Goal: Transaction & Acquisition: Obtain resource

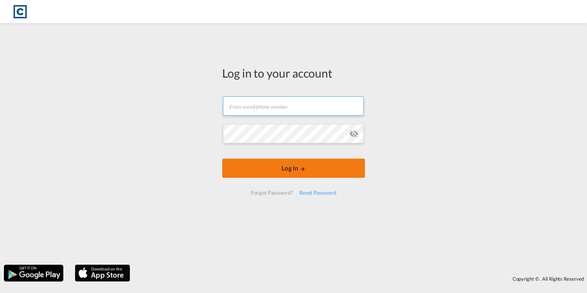
type input "[PERSON_NAME][EMAIL_ADDRESS][PERSON_NAME][DOMAIN_NAME]"
click at [310, 170] on button "Log In" at bounding box center [293, 167] width 143 height 19
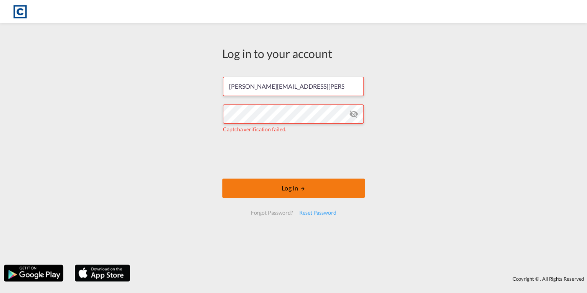
click at [309, 191] on button "Log In" at bounding box center [293, 187] width 143 height 19
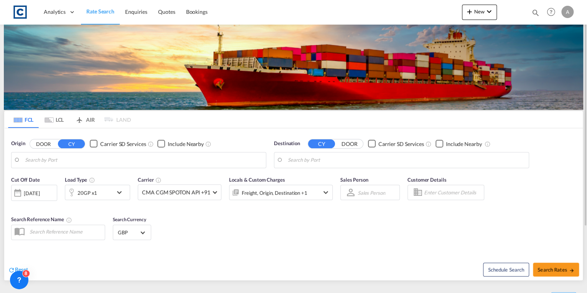
type input "GB-DN14, [GEOGRAPHIC_DATA]"
type input "Poti, GEPTI"
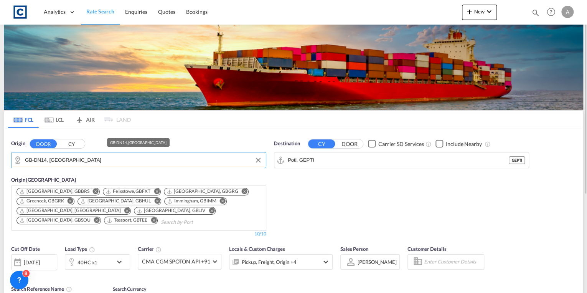
click at [118, 160] on input "GB-DN14, [GEOGRAPHIC_DATA]" at bounding box center [143, 160] width 237 height 12
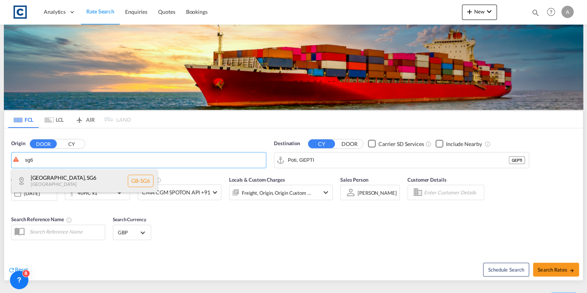
click at [104, 177] on div "[GEOGRAPHIC_DATA] , SG6 [GEOGRAPHIC_DATA] [GEOGRAPHIC_DATA]-[GEOGRAPHIC_DATA]" at bounding box center [85, 180] width 146 height 23
type input "GB-SG6, [GEOGRAPHIC_DATA]"
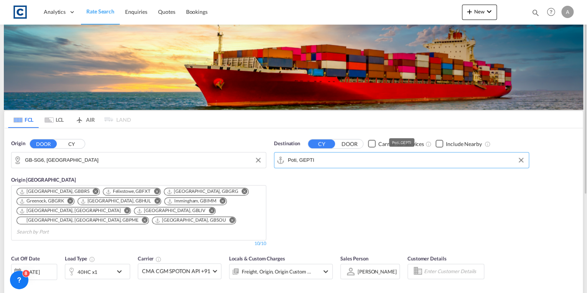
click at [329, 159] on input "Poti, GEPTI" at bounding box center [406, 160] width 237 height 12
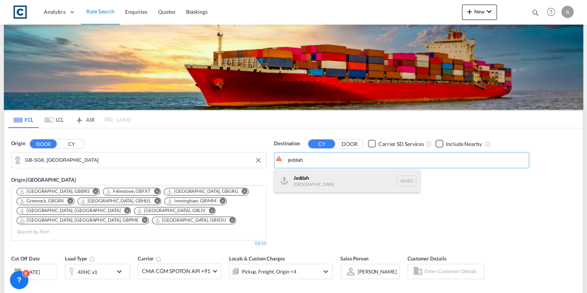
click at [331, 173] on div "Jeddah [GEOGRAPHIC_DATA] SAJED" at bounding box center [347, 180] width 146 height 23
type input "Jeddah, SAJED"
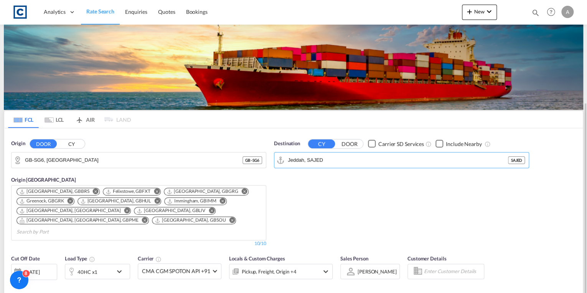
scroll to position [61, 0]
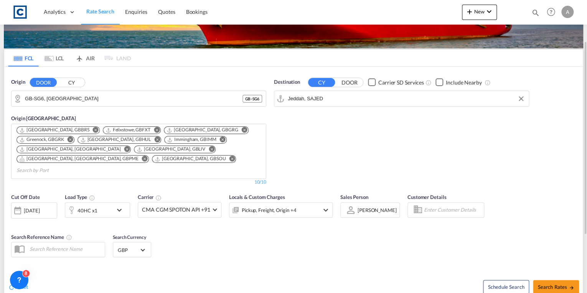
click at [120, 205] on md-icon "icon-chevron-down" at bounding box center [121, 209] width 13 height 9
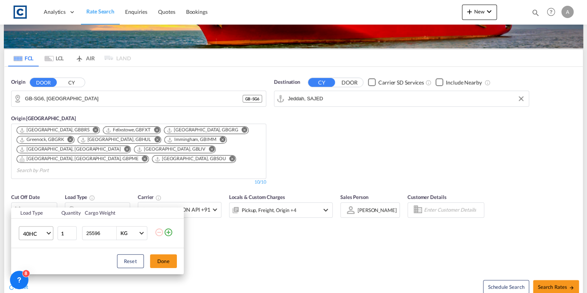
click at [46, 231] on md-select-value "40HC" at bounding box center [37, 232] width 31 height 13
click at [43, 217] on md-option "40GP" at bounding box center [42, 215] width 52 height 18
click at [155, 263] on button "Done" at bounding box center [163, 261] width 27 height 14
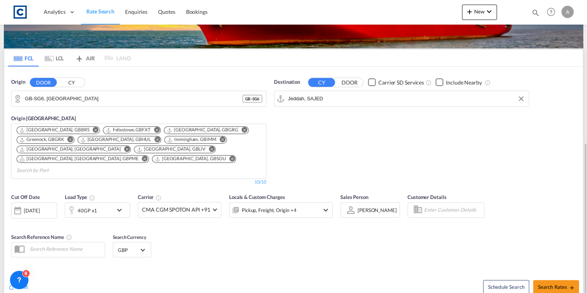
scroll to position [123, 0]
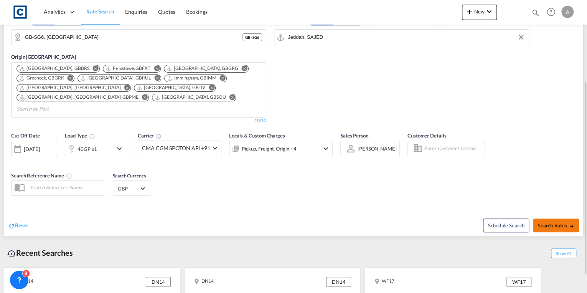
click at [554, 219] on button "Search Rates" at bounding box center [556, 225] width 46 height 14
type input "SG6 to SAJED / [DATE]"
